Goal: Transaction & Acquisition: Purchase product/service

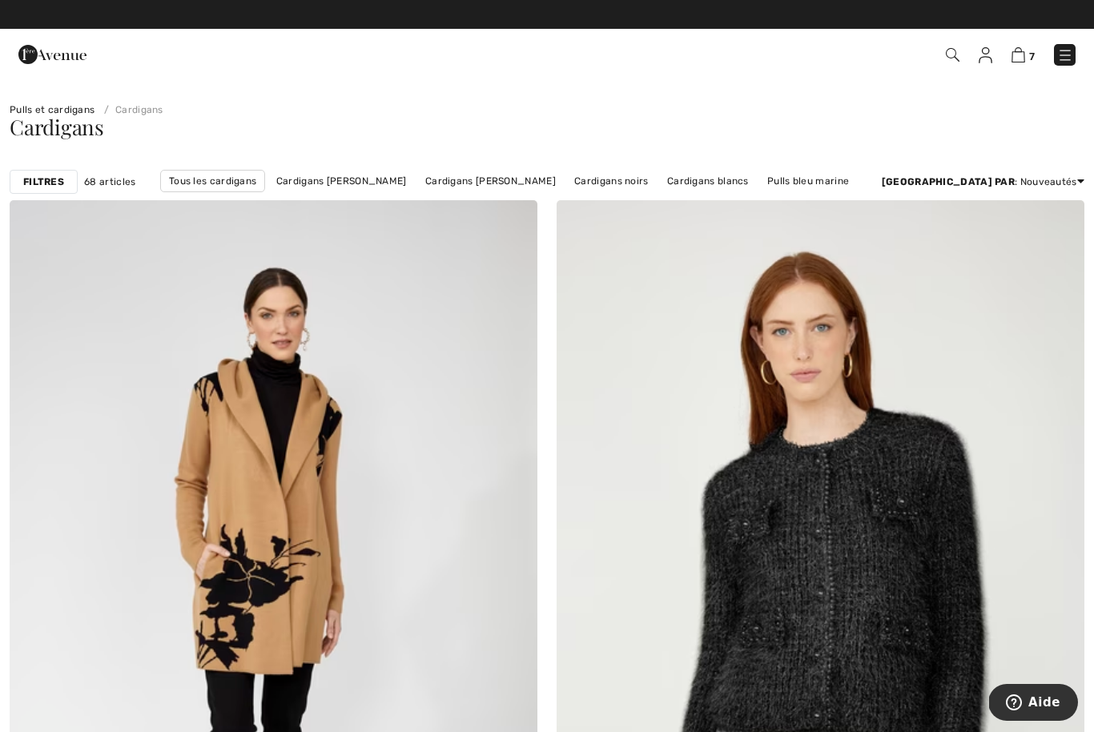
click at [792, 179] on link "Pulls bleu marine" at bounding box center [808, 181] width 98 height 21
checkbox input "true"
